Goal: Transaction & Acquisition: Purchase product/service

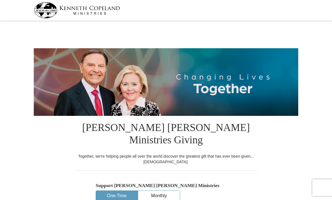
select select "MD"
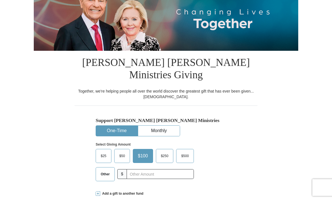
scroll to position [66, 0]
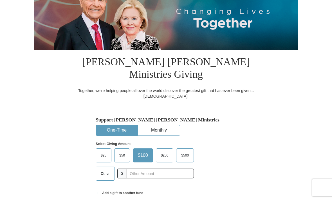
click at [108, 170] on span "Other" at bounding box center [105, 174] width 15 height 8
click at [0, 0] on input "Other" at bounding box center [0, 0] width 0 height 0
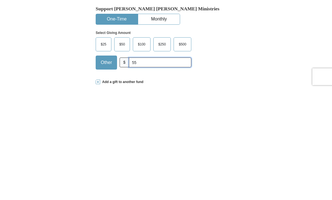
type input "5"
type input "600.00"
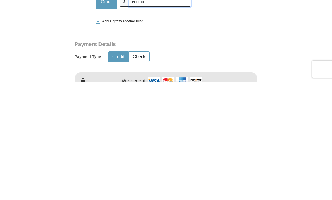
scroll to position [120, 0]
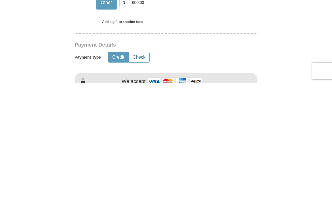
click at [144, 169] on button "Check" at bounding box center [139, 174] width 21 height 10
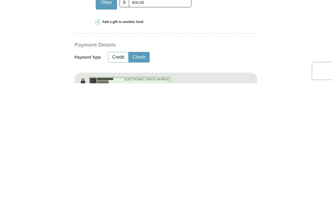
scroll to position [238, 0]
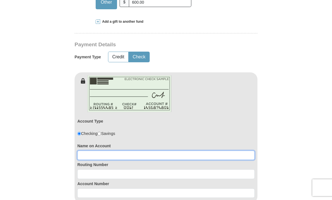
click at [194, 151] on input at bounding box center [165, 156] width 177 height 10
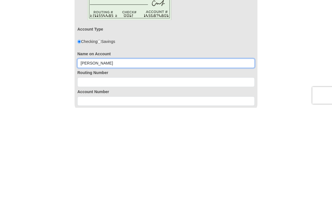
type input "[PERSON_NAME]"
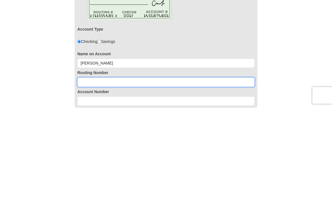
click at [219, 170] on input at bounding box center [165, 175] width 177 height 10
type input "055002707"
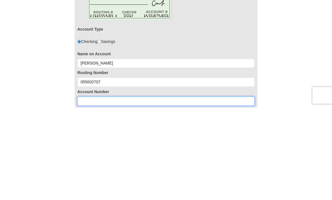
click at [169, 189] on input at bounding box center [165, 194] width 177 height 10
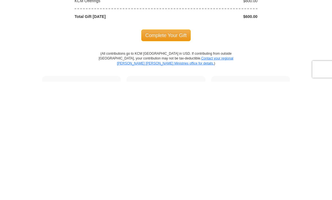
scroll to position [517, 0]
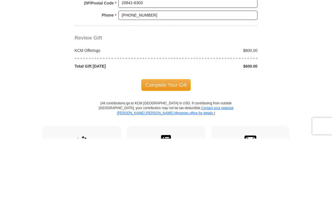
type input "7053017"
click at [181, 141] on span "Complete Your Gift" at bounding box center [166, 147] width 50 height 12
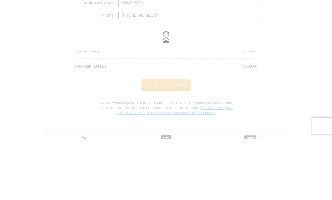
scroll to position [579, 0]
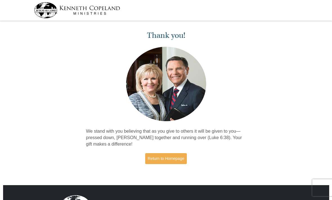
click at [177, 157] on link "Return to Homepage" at bounding box center [166, 159] width 42 height 11
